Goal: Find specific page/section: Find specific page/section

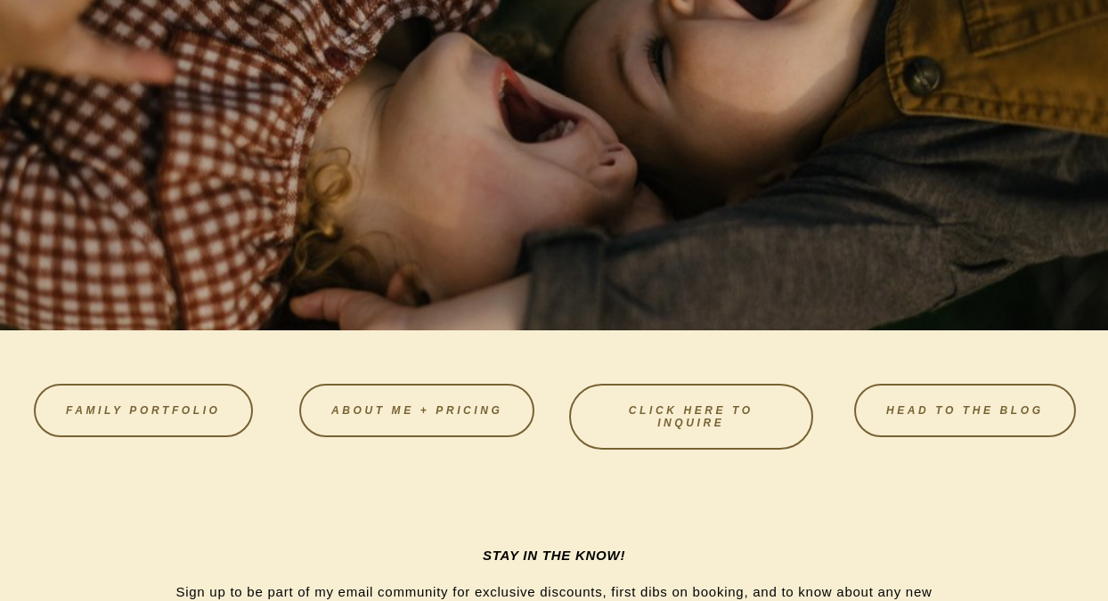
scroll to position [4782, 0]
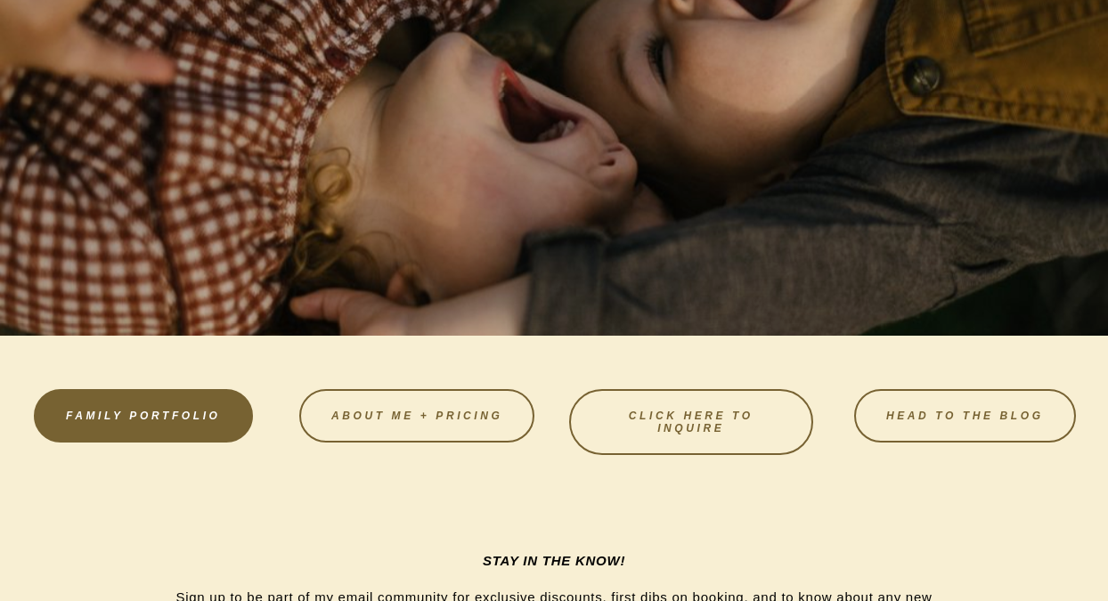
click at [227, 411] on link "FAMILY PORTFOLIO" at bounding box center [143, 415] width 219 height 53
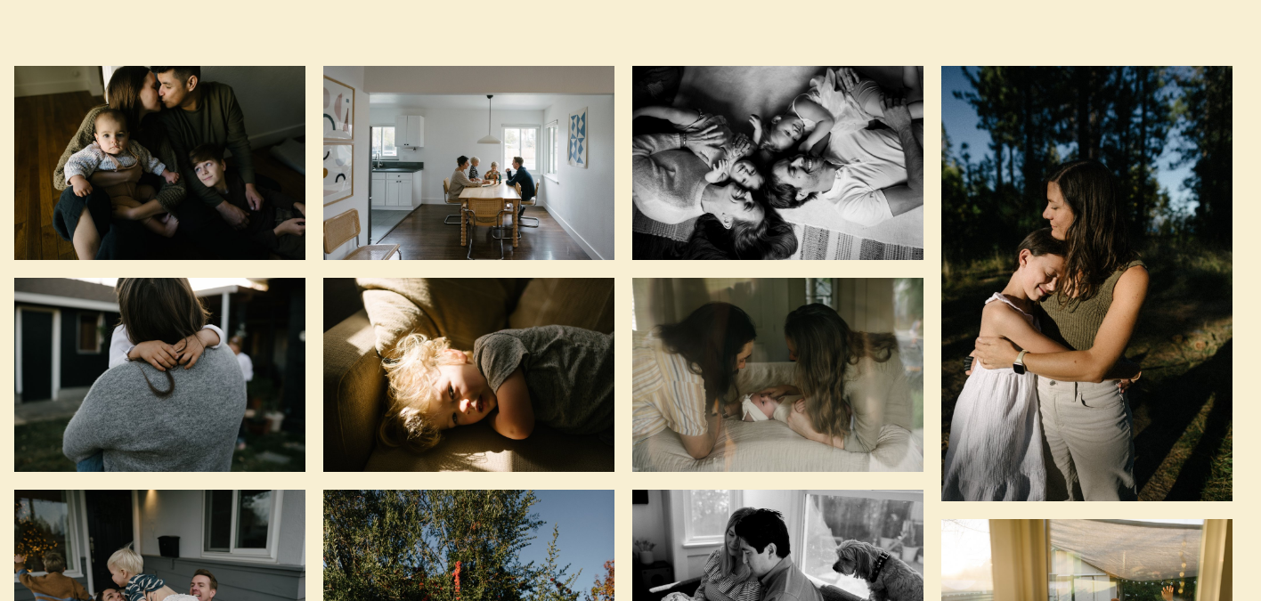
scroll to position [0, 7]
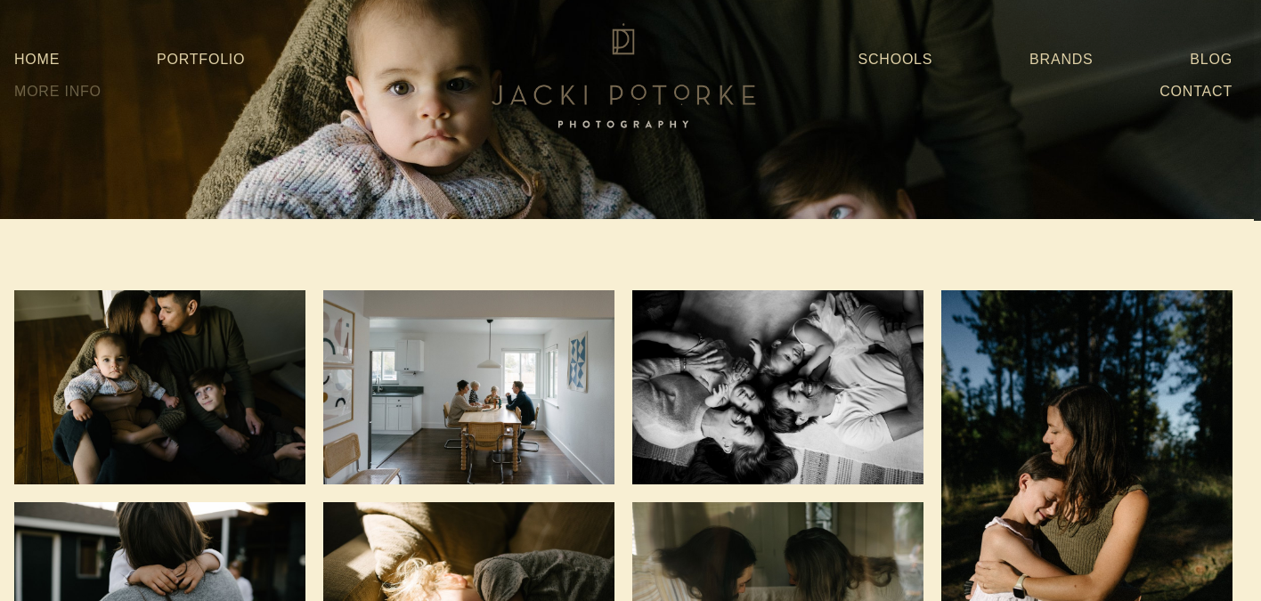
click at [76, 88] on link "More Info" at bounding box center [57, 92] width 87 height 32
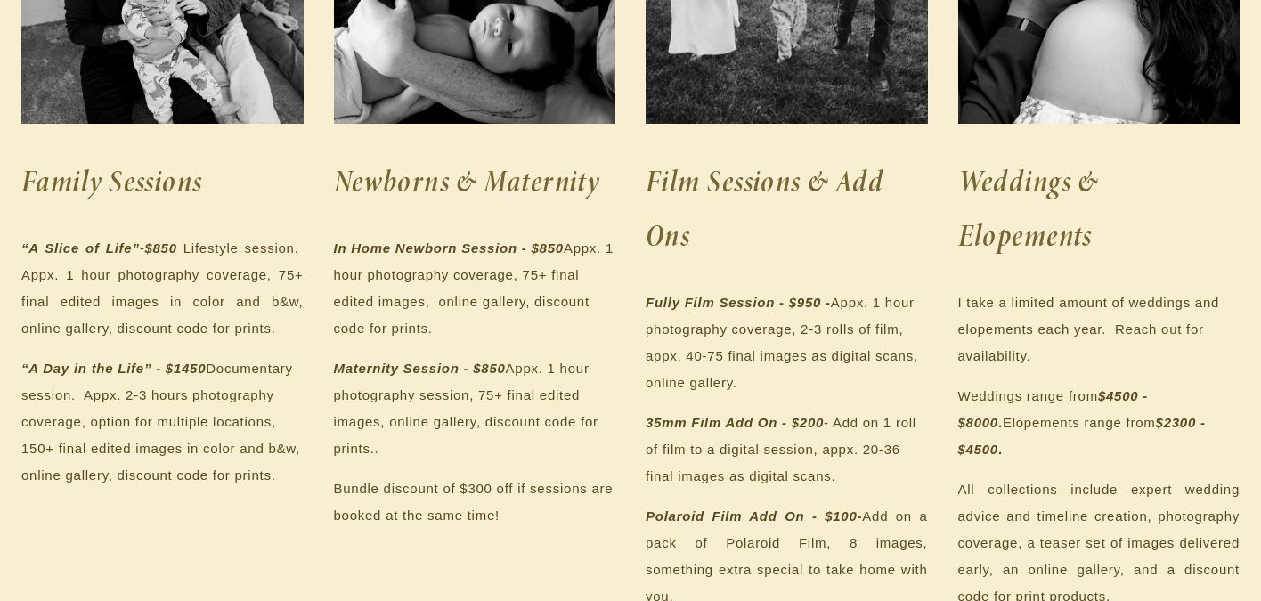
scroll to position [438, 0]
